Goal: Transaction & Acquisition: Purchase product/service

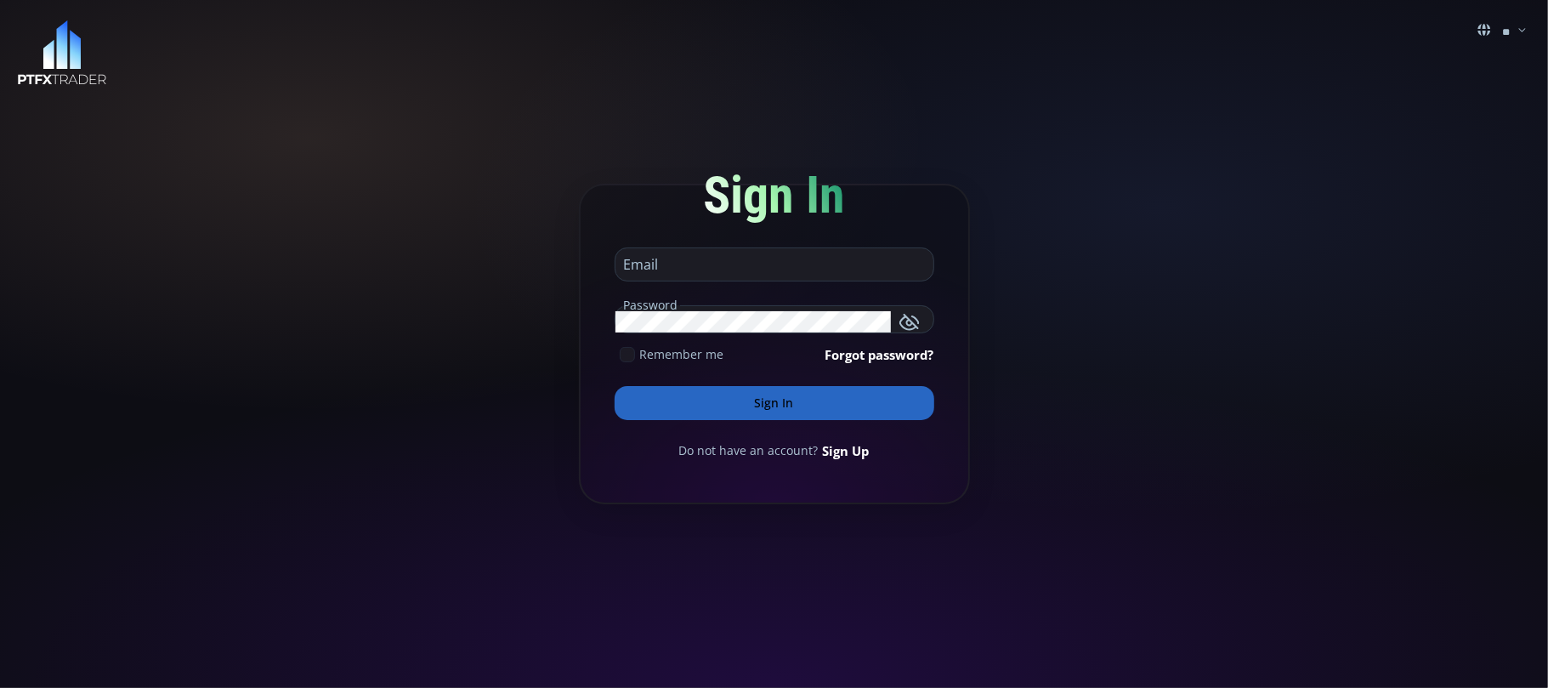
type input "**********"
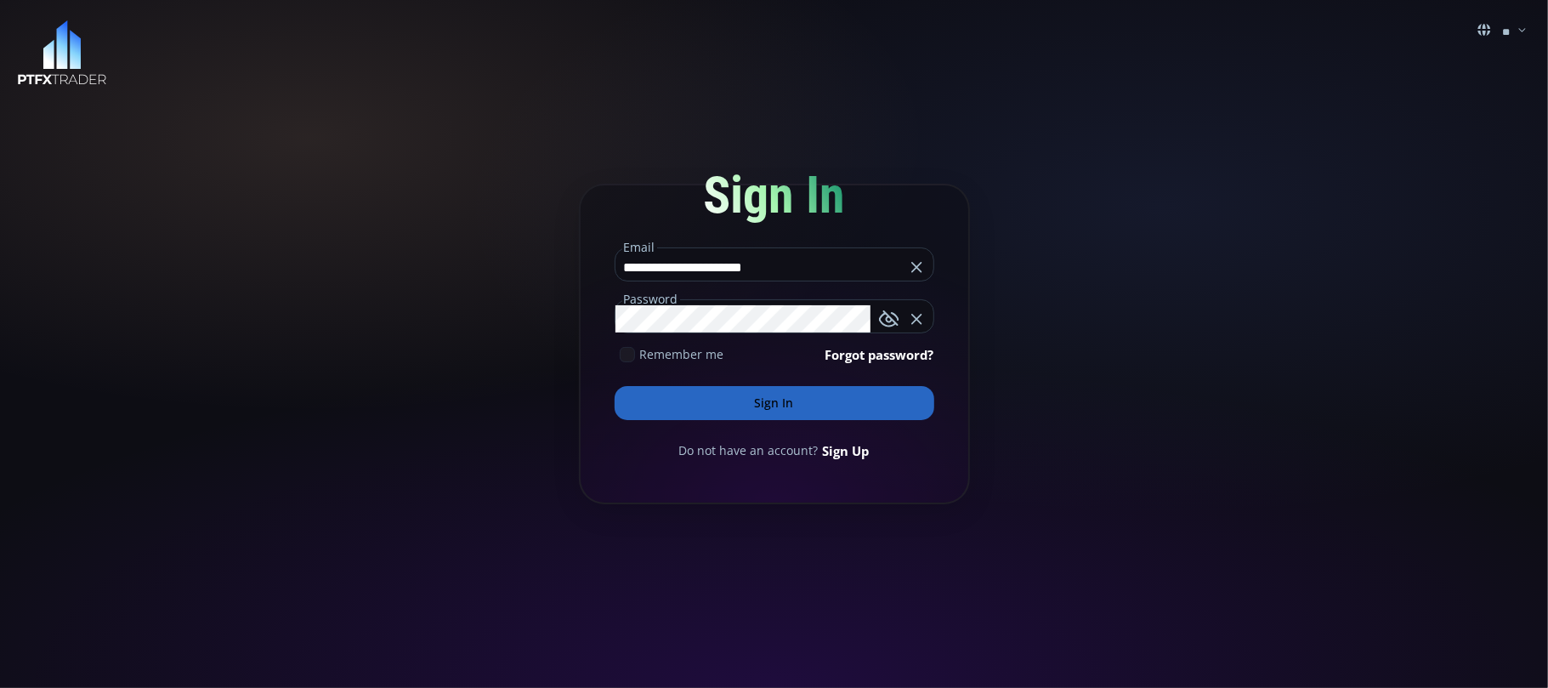
click at [735, 395] on button "Sign In" at bounding box center [775, 403] width 320 height 34
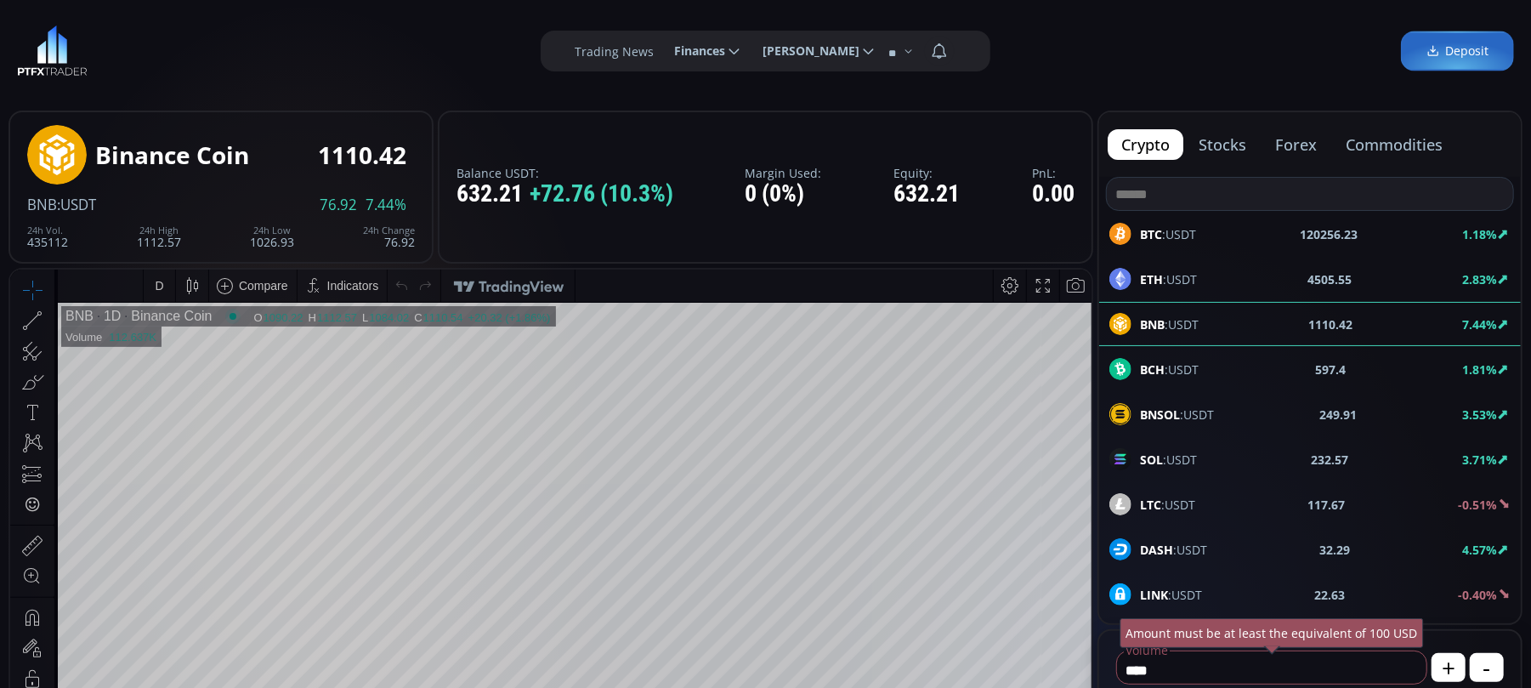
scroll to position [241, 0]
type input "********"
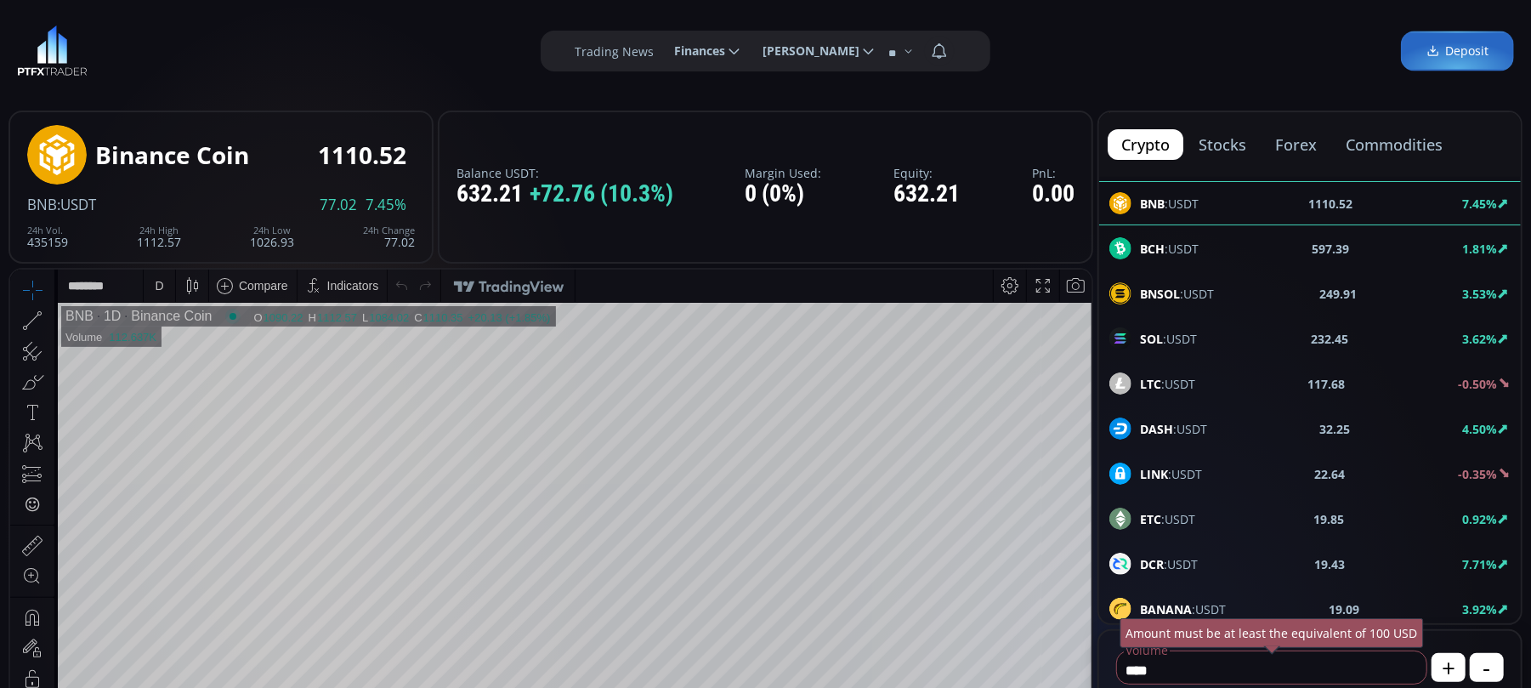
scroll to position [0, 0]
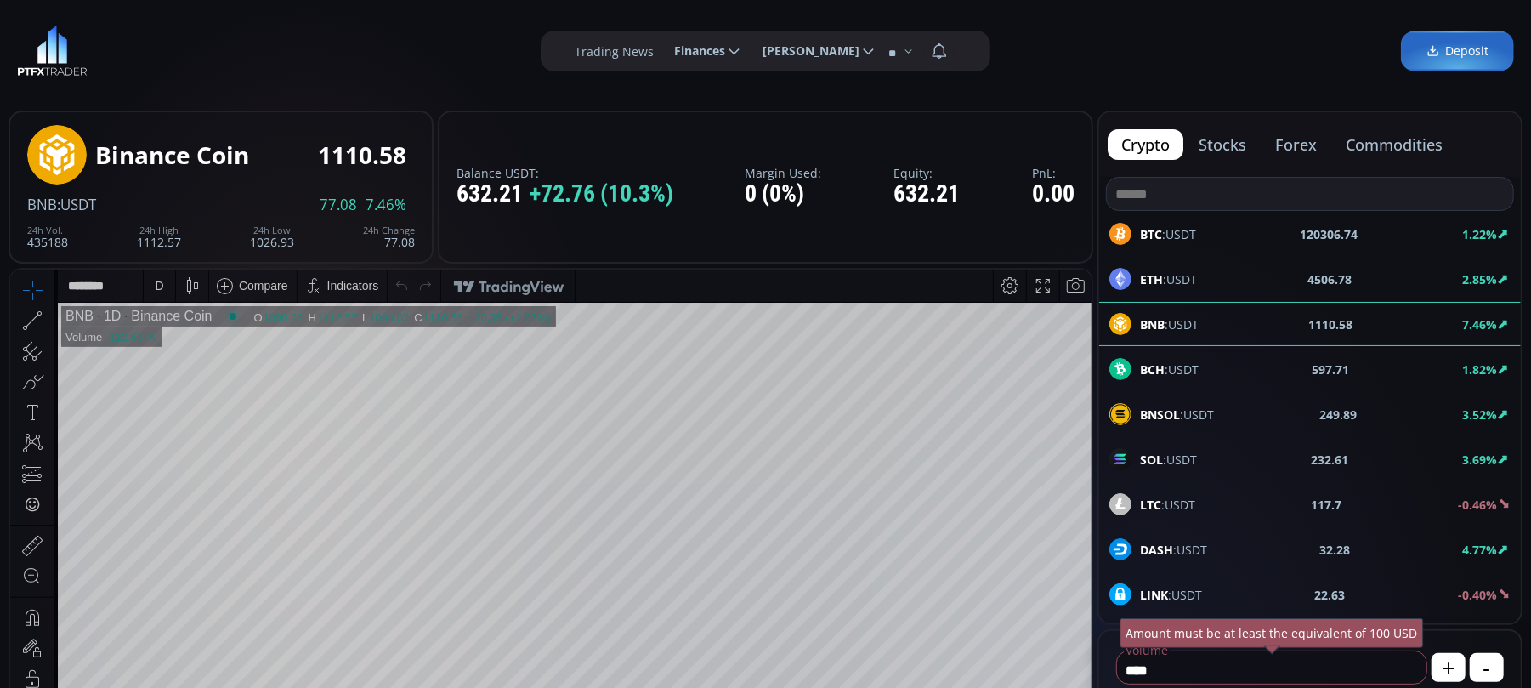
click at [1187, 216] on div "BTC :USDT 120306.74 1.22%" at bounding box center [1310, 234] width 422 height 44
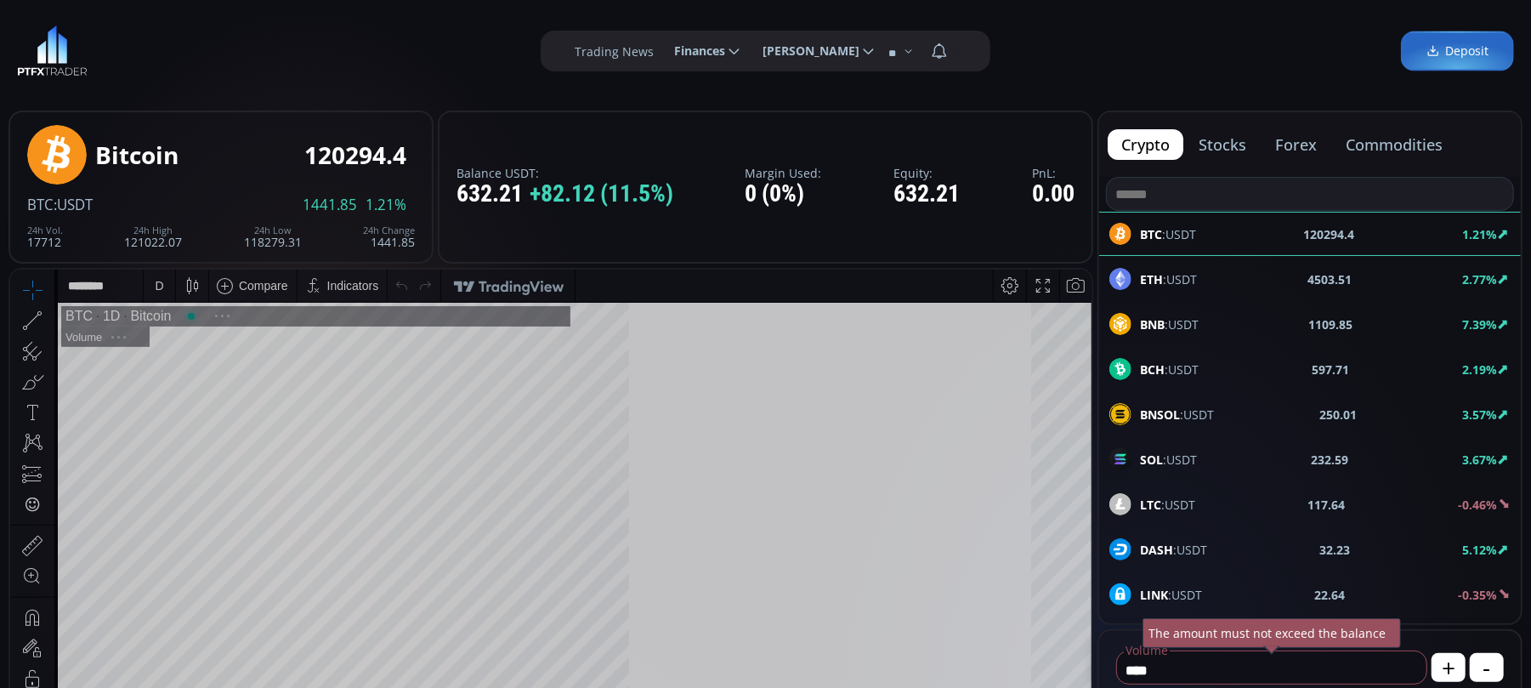
scroll to position [241, 0]
click at [49, 310] on div at bounding box center [49, 319] width 9 height 29
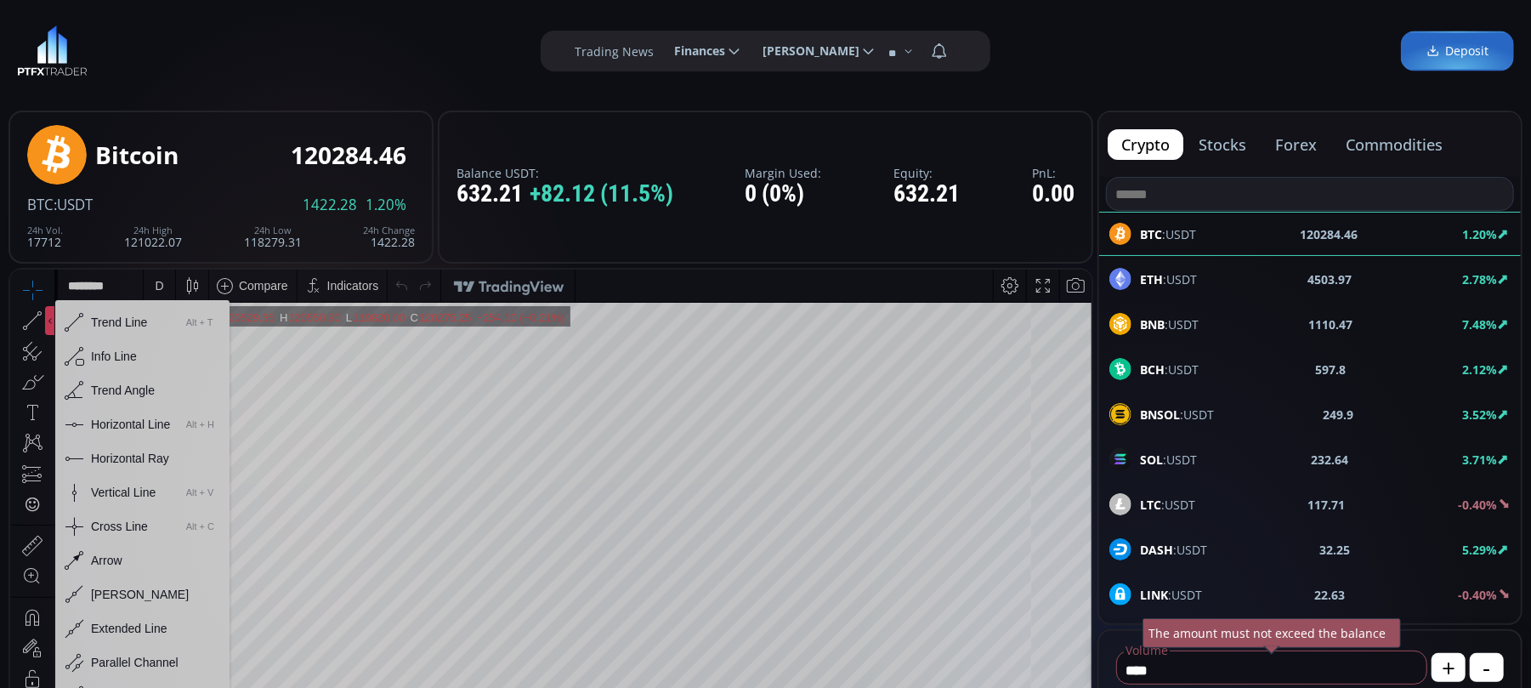
click at [111, 417] on div "Horizontal Line" at bounding box center [130, 424] width 79 height 14
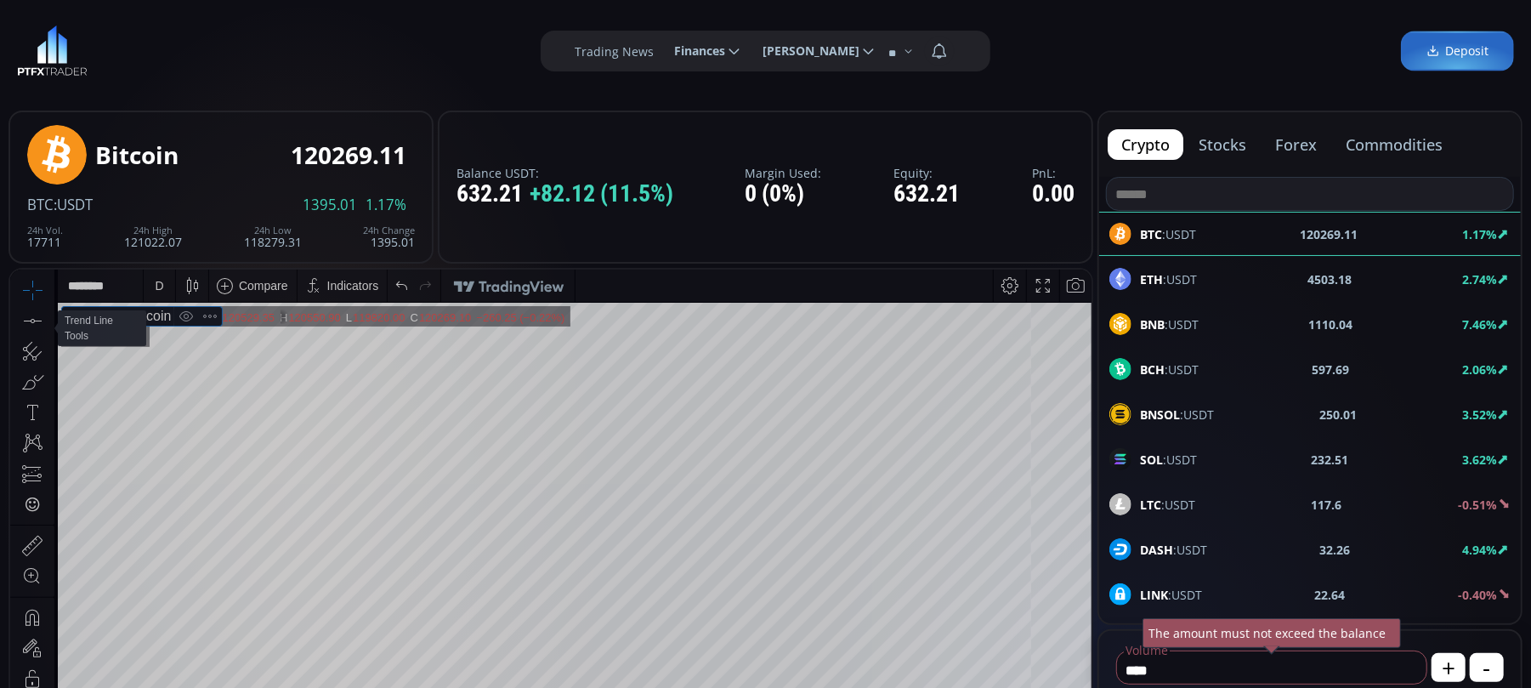
click at [45, 318] on div at bounding box center [49, 319] width 9 height 29
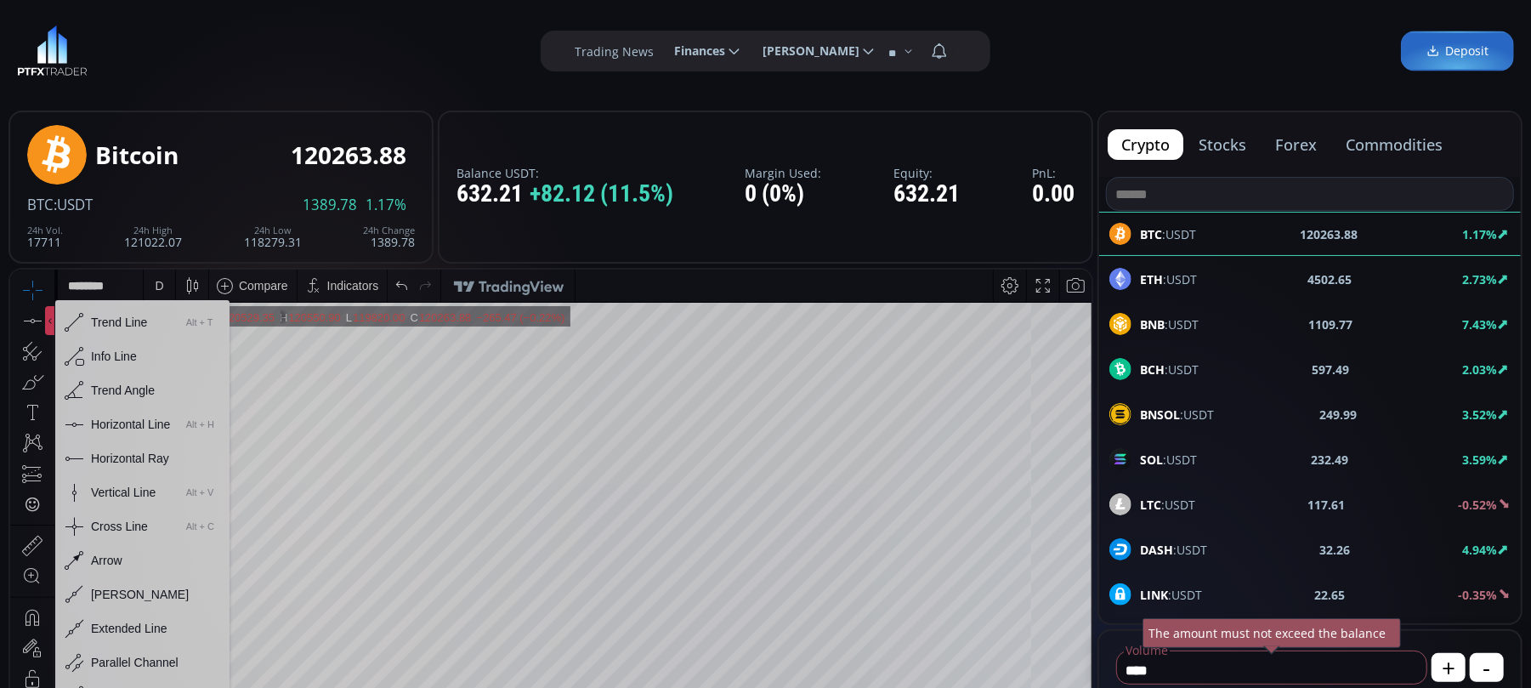
click at [116, 417] on div "Horizontal Line" at bounding box center [130, 424] width 79 height 14
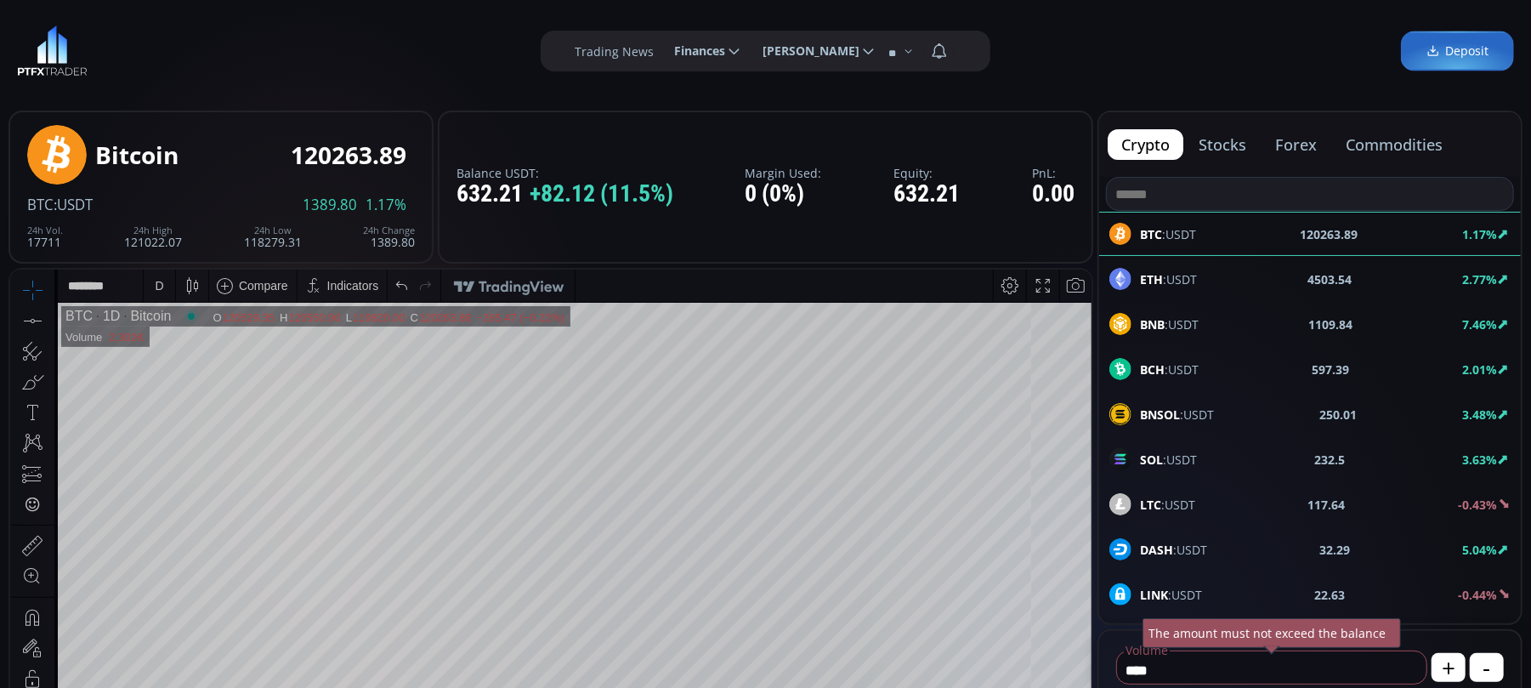
click at [152, 288] on div "D" at bounding box center [159, 285] width 14 height 32
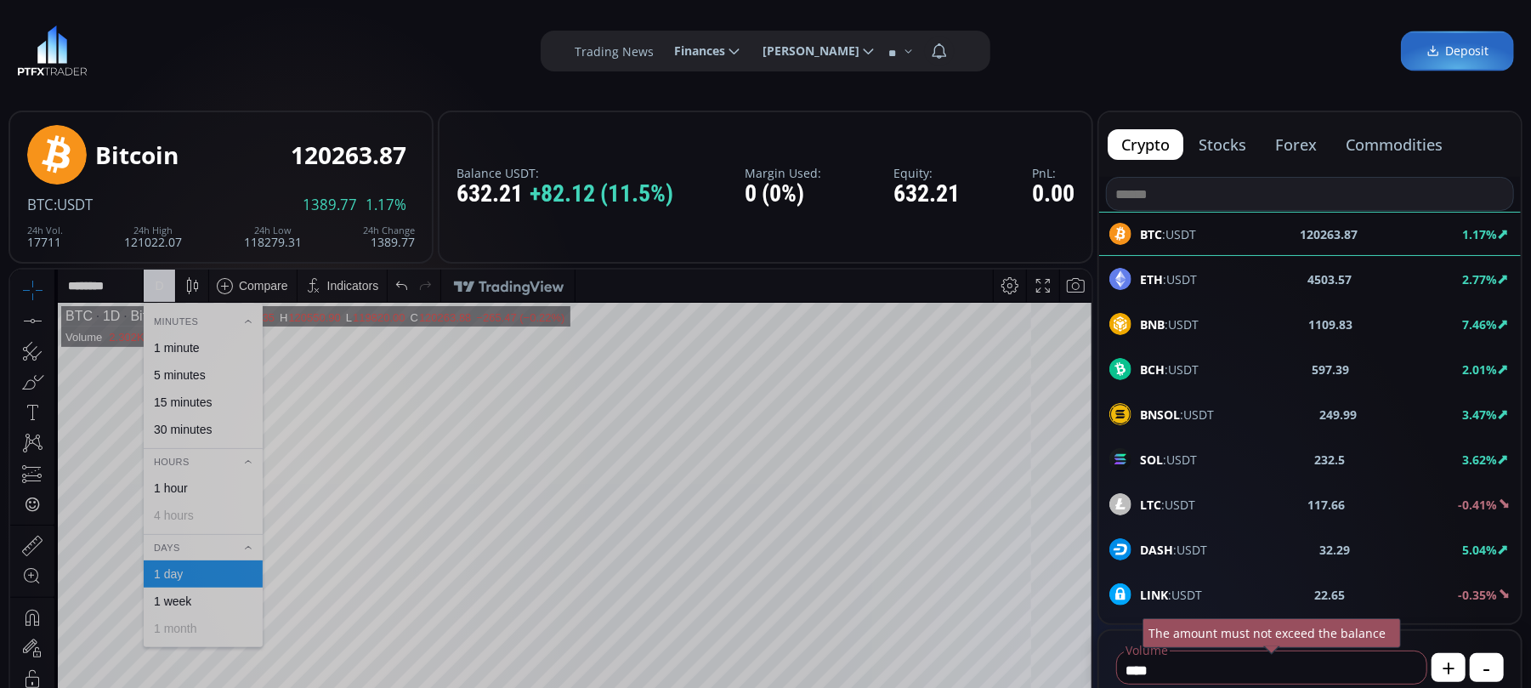
click at [179, 484] on div "1 hour" at bounding box center [171, 487] width 34 height 14
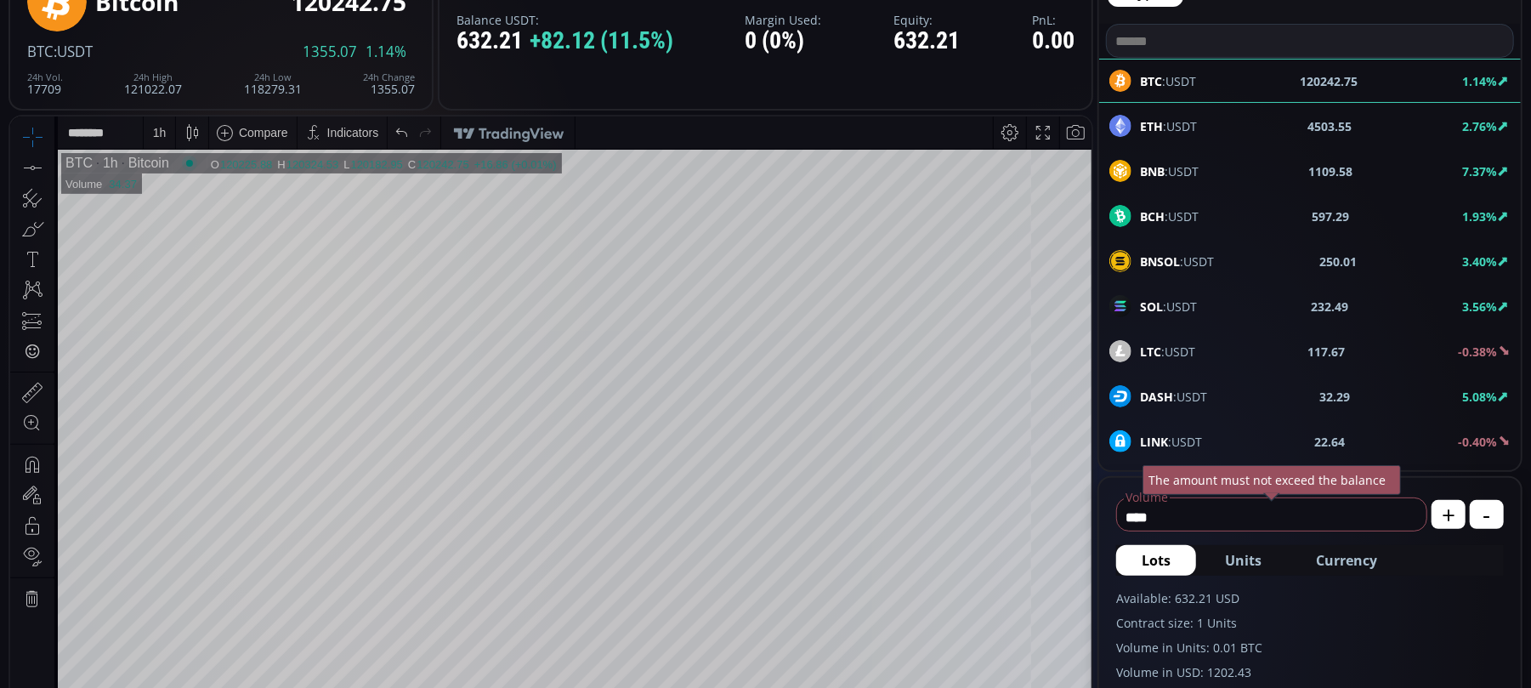
scroll to position [113, 0]
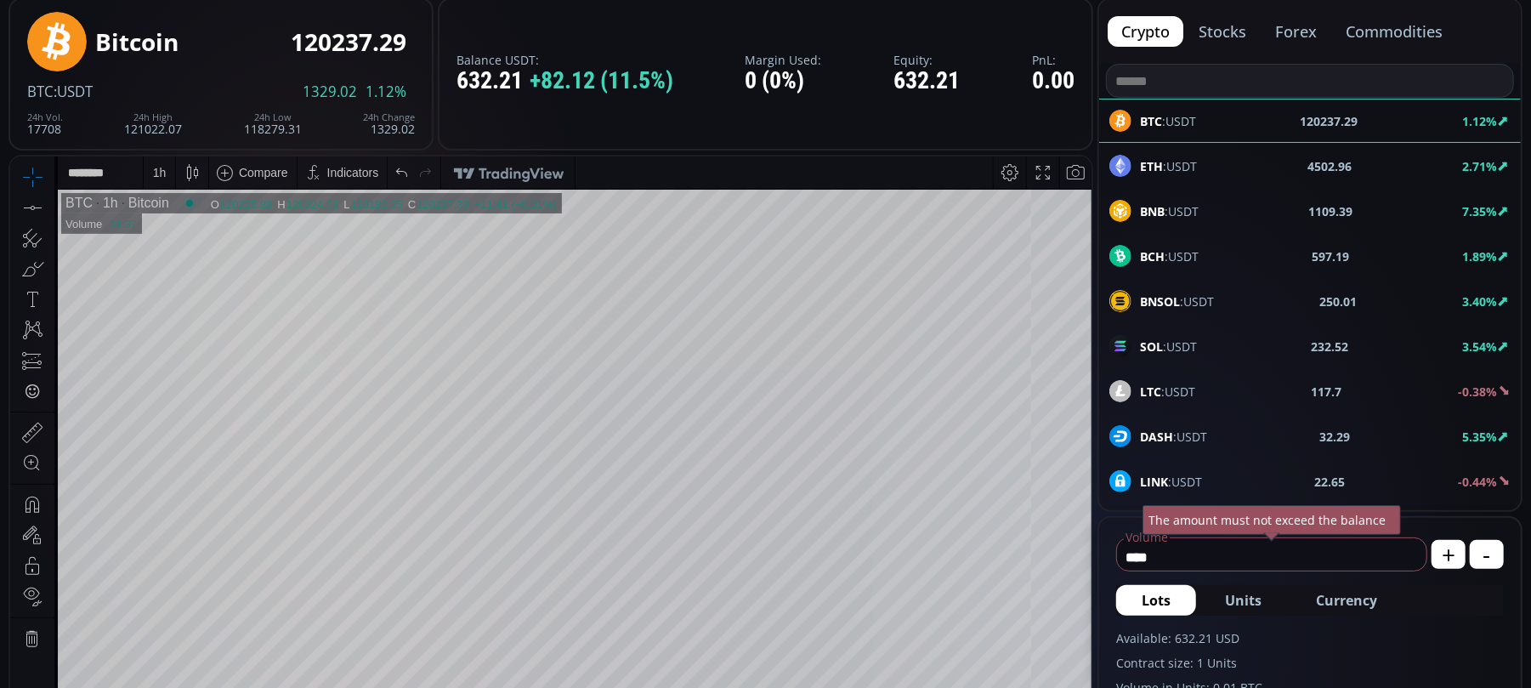
click at [54, 202] on div "Date Range 5y 1y 3m 1m 5d 1d 04:08:42 (UTC) log auto BTC 1h Bitcoin O 120225.88…" at bounding box center [550, 540] width 1081 height 769
click at [51, 202] on div at bounding box center [49, 206] width 9 height 29
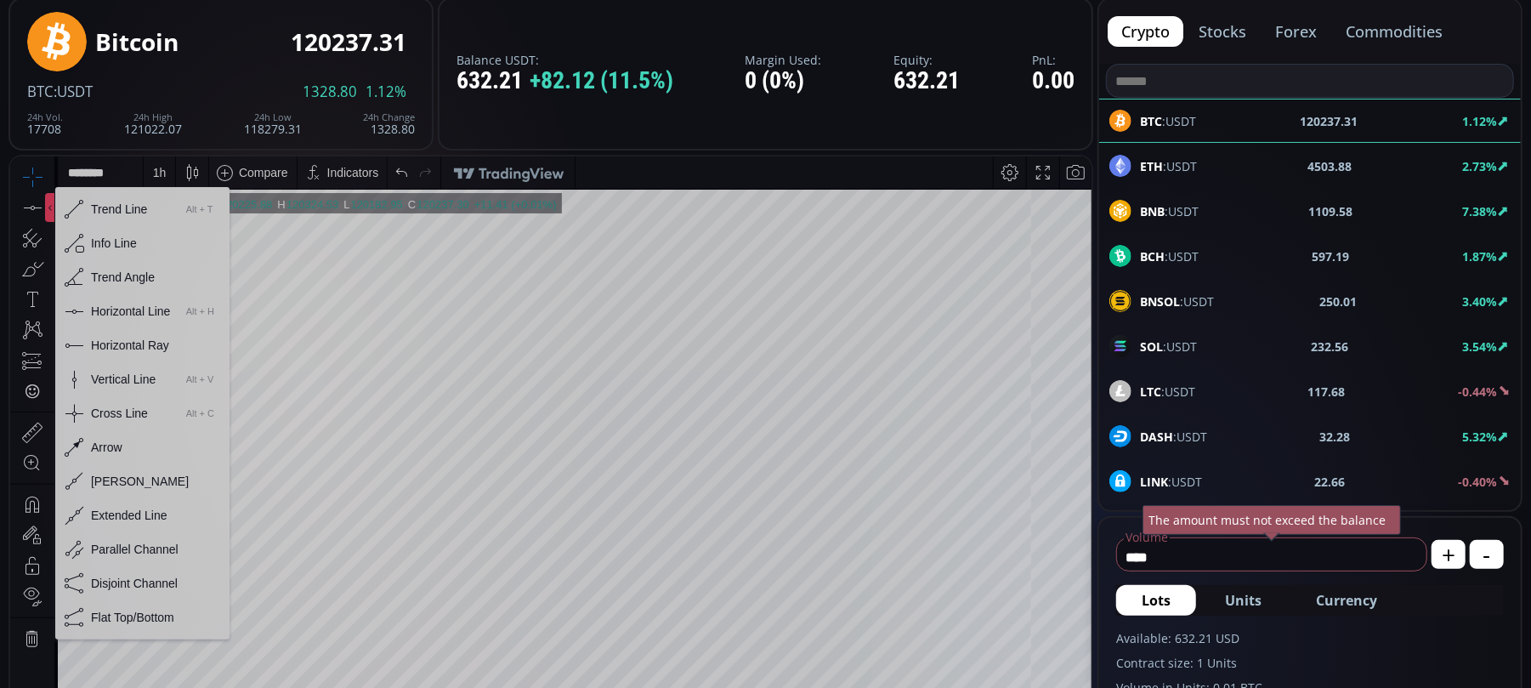
click at [100, 307] on div "Horizontal Line" at bounding box center [130, 310] width 79 height 14
